Goal: Information Seeking & Learning: Learn about a topic

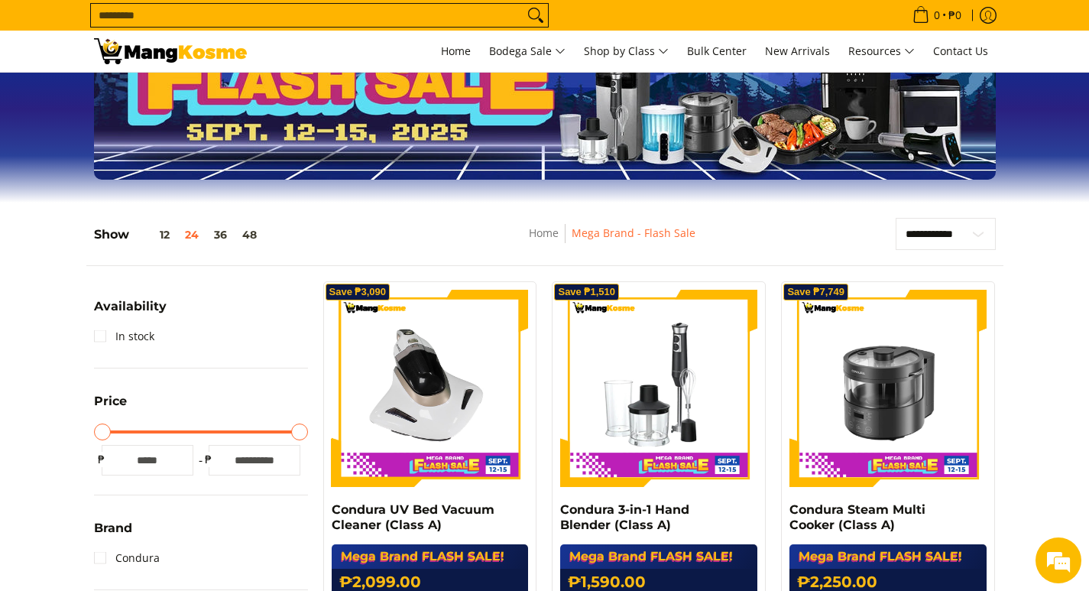
scroll to position [153, 0]
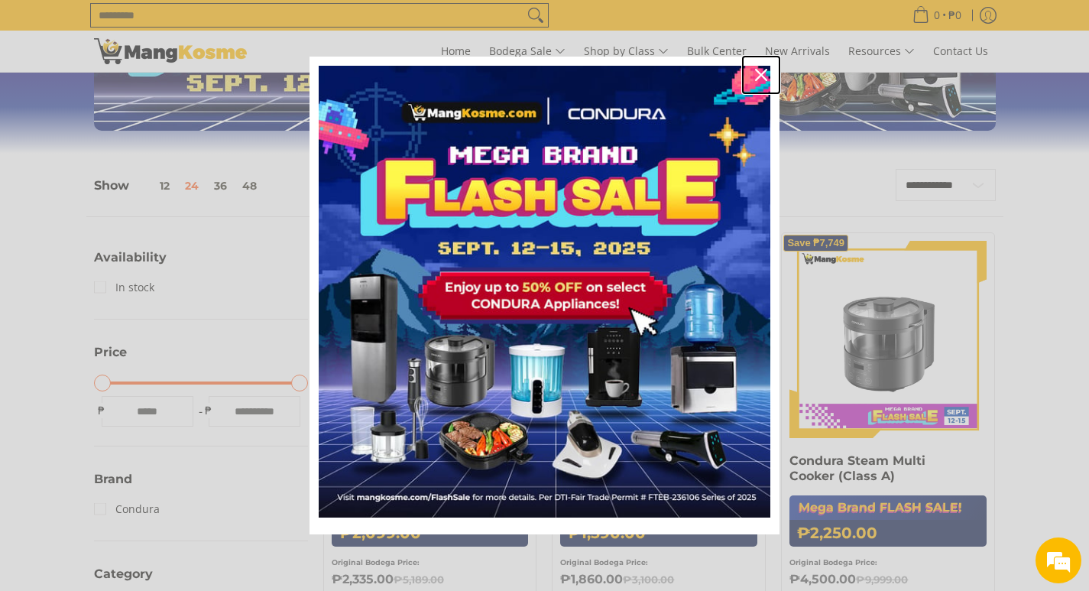
click at [762, 72] on icon "close icon" at bounding box center [761, 75] width 12 height 12
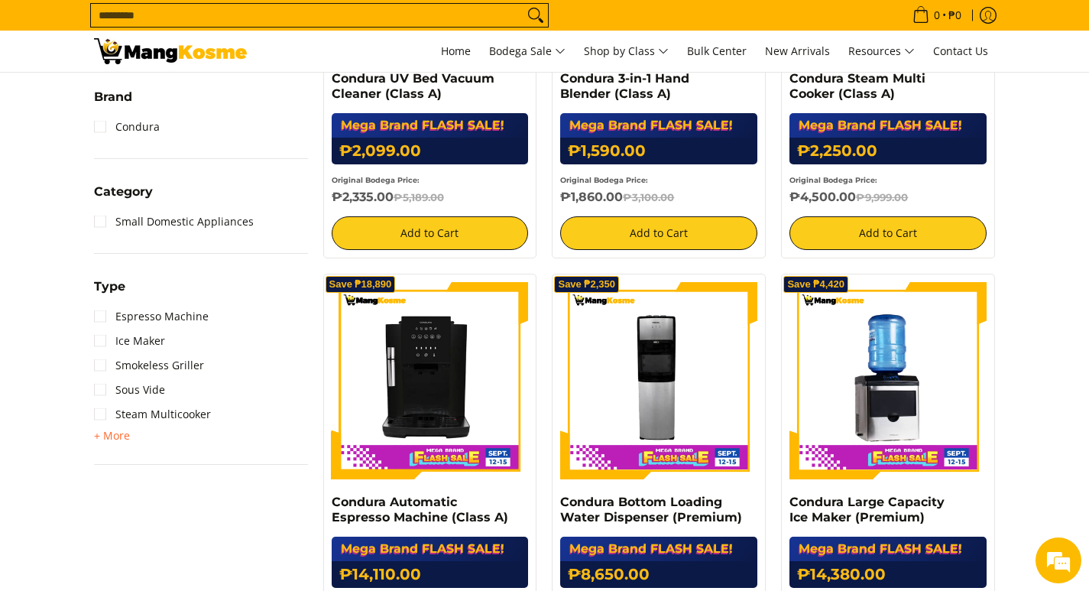
scroll to position [612, 0]
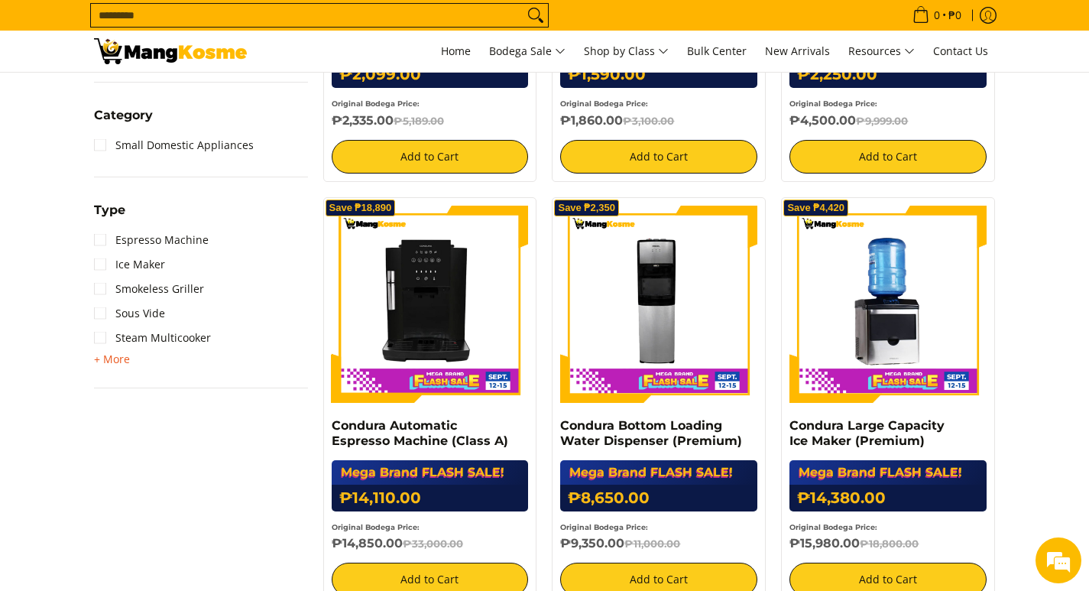
click at [110, 359] on span "+ More" at bounding box center [112, 359] width 36 height 12
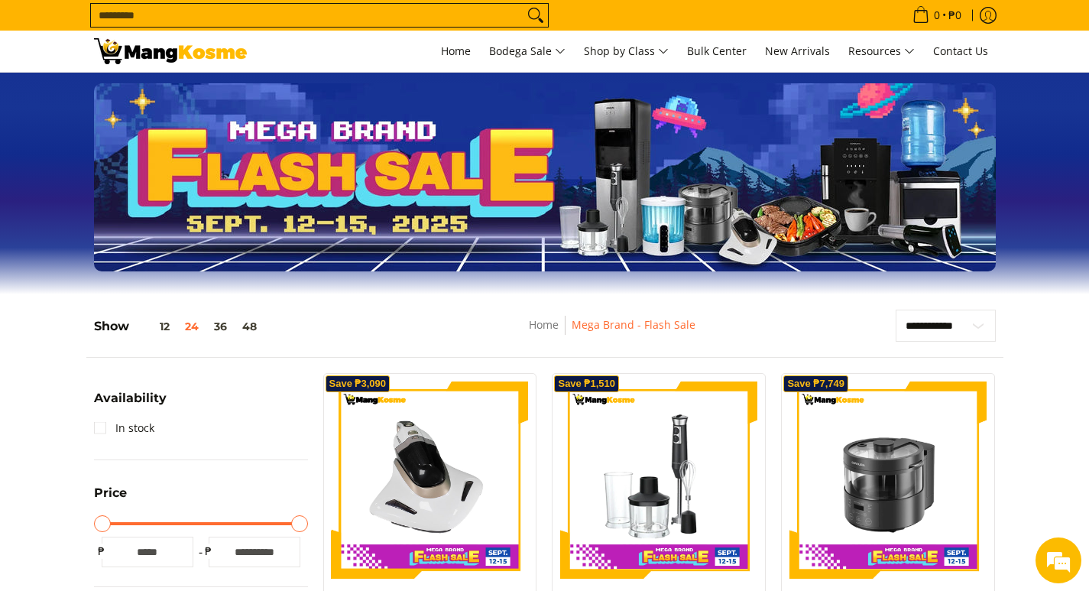
scroll to position [0, 0]
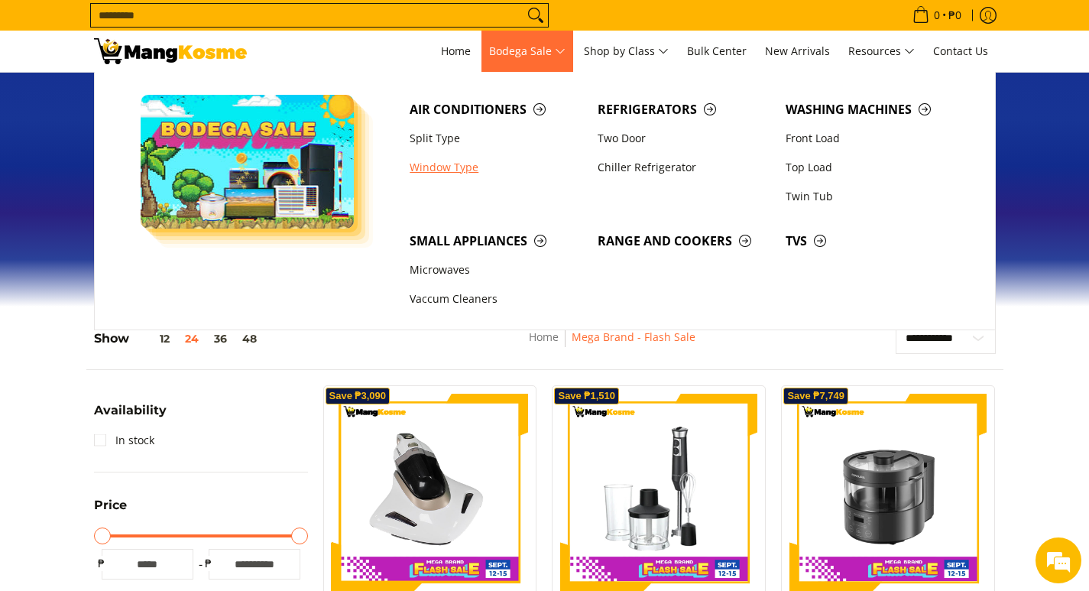
click at [449, 167] on link "Window Type" at bounding box center [496, 167] width 188 height 29
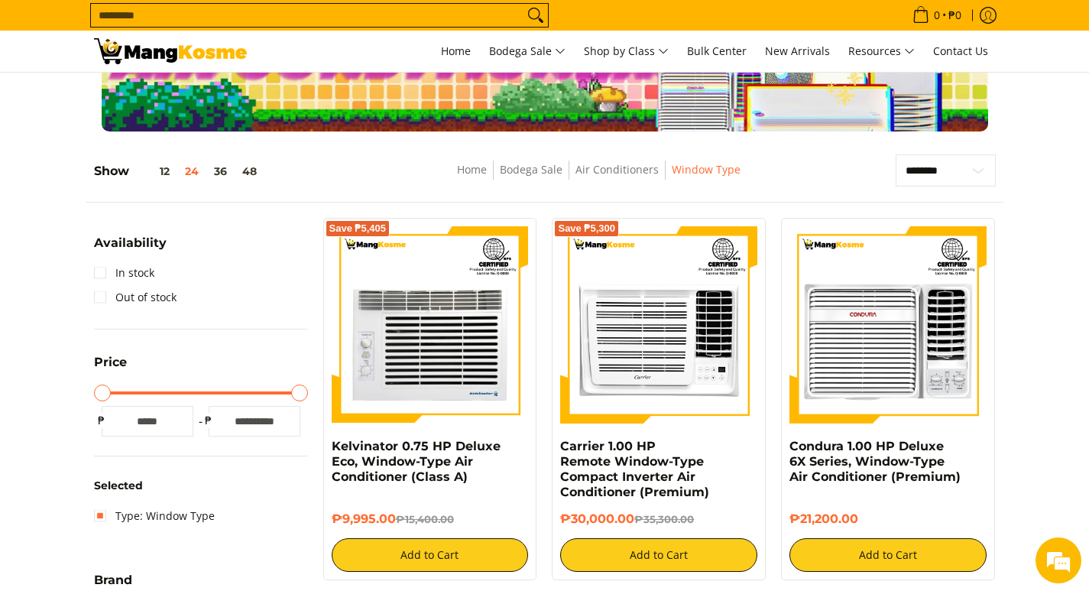
scroll to position [153, 0]
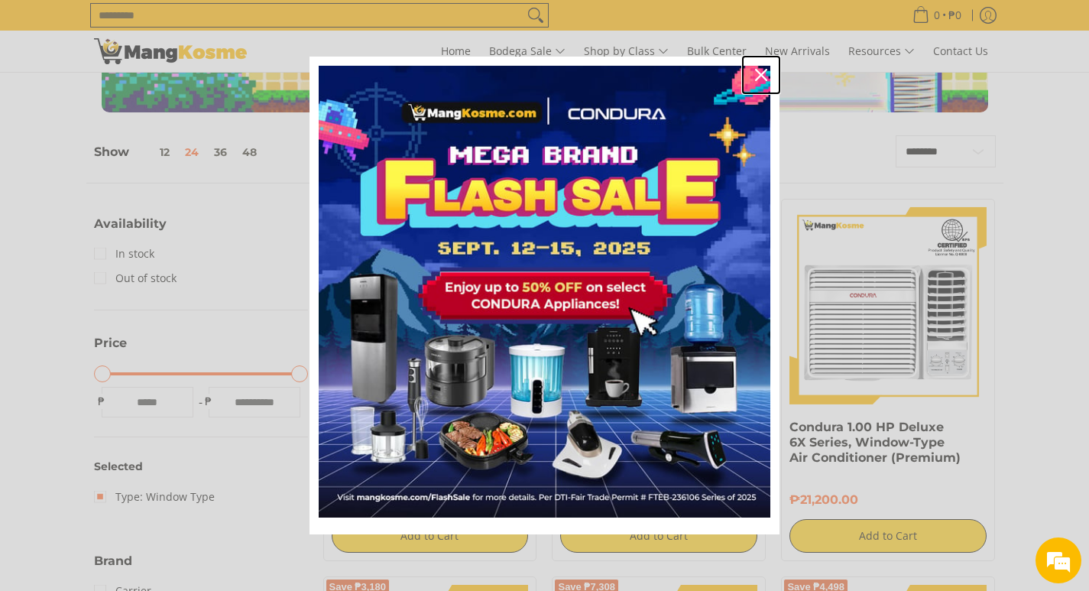
click at [763, 75] on icon "close icon" at bounding box center [761, 75] width 12 height 12
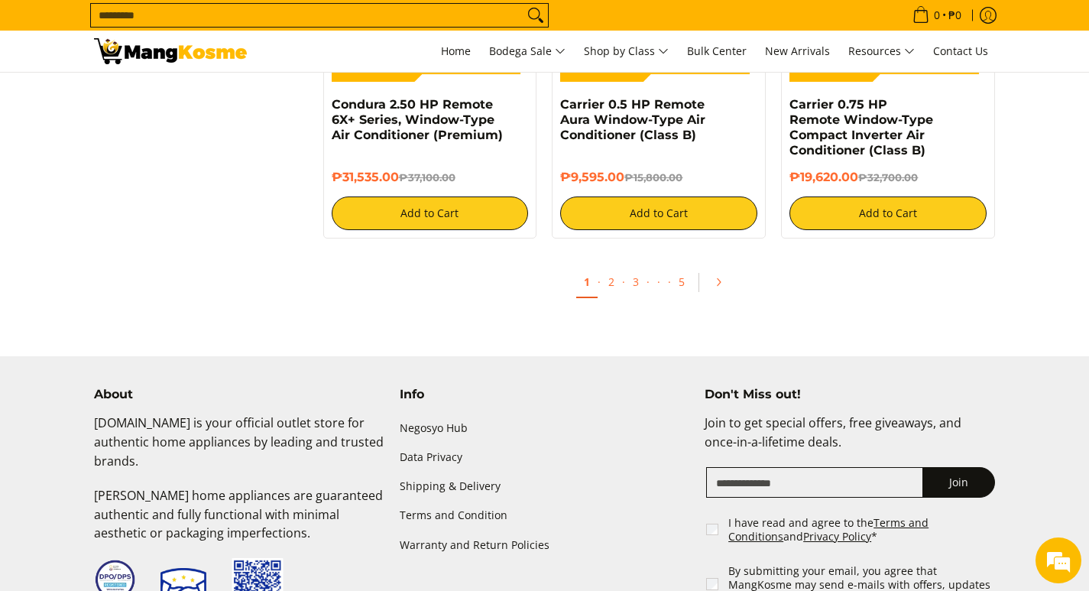
scroll to position [3058, 0]
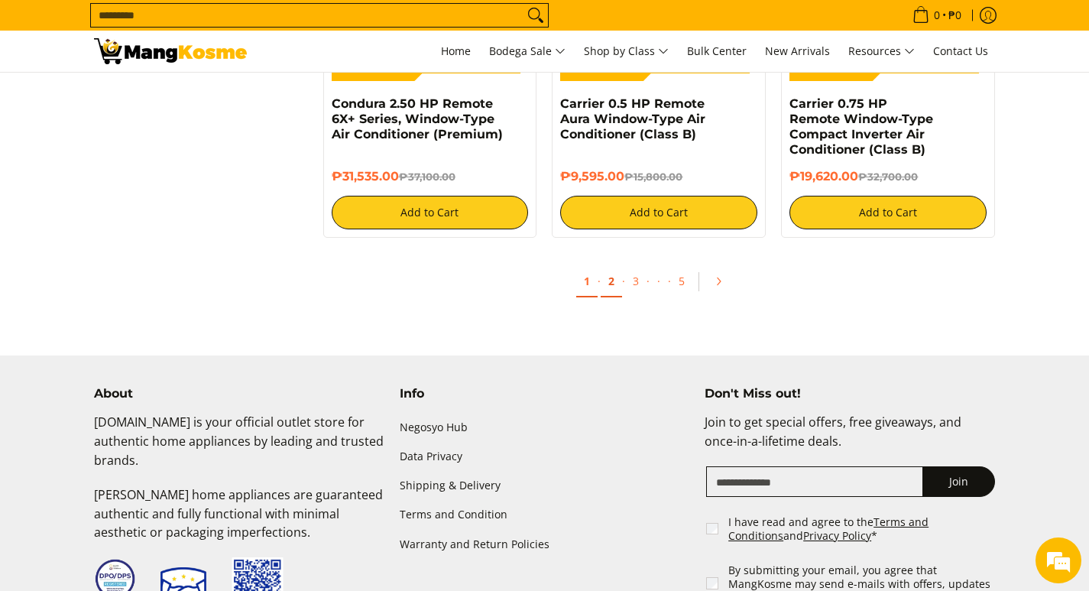
click at [612, 282] on link "2" at bounding box center [611, 281] width 21 height 31
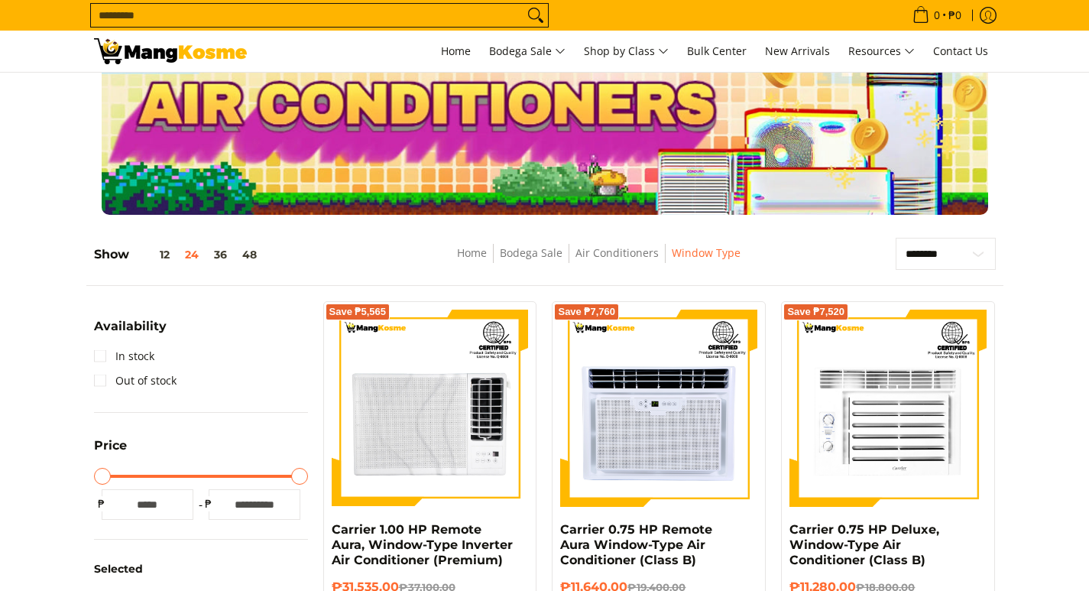
scroll to position [153, 0]
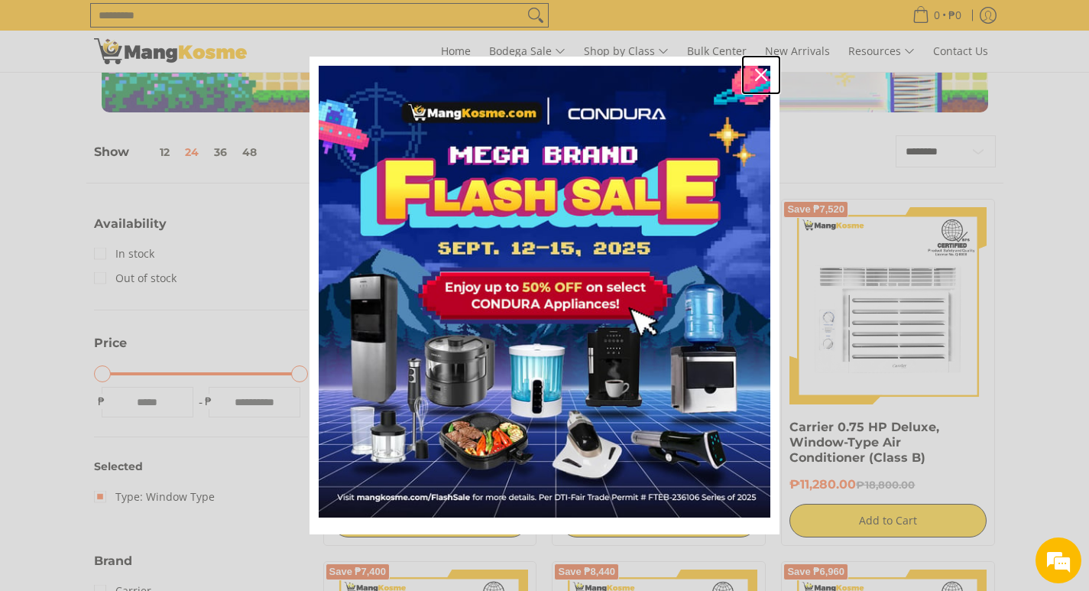
click at [760, 76] on icon "close icon" at bounding box center [761, 75] width 12 height 12
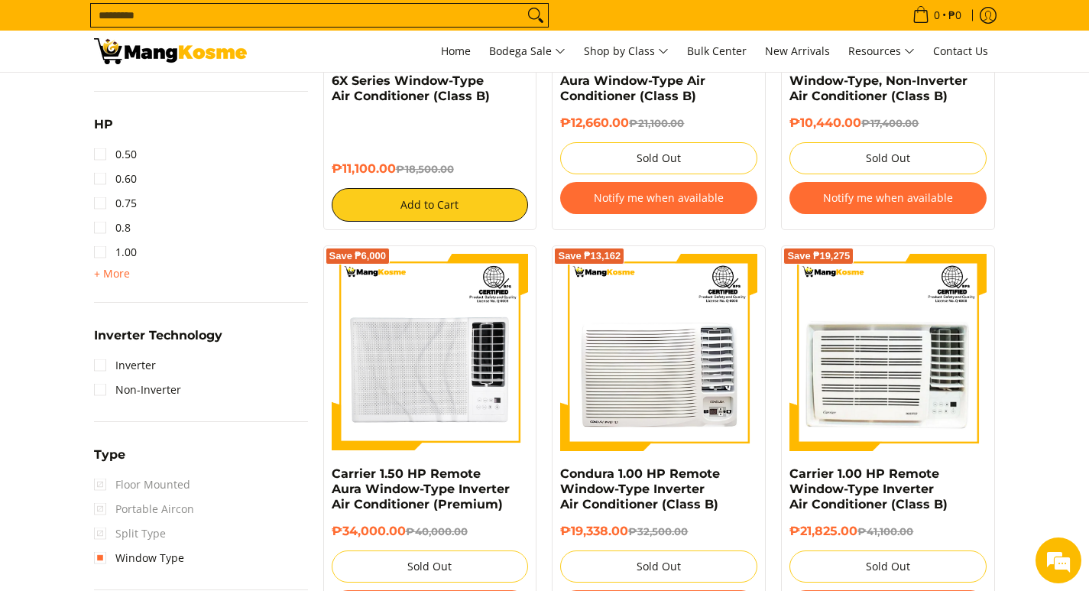
scroll to position [917, 0]
